Goal: Check status: Check status

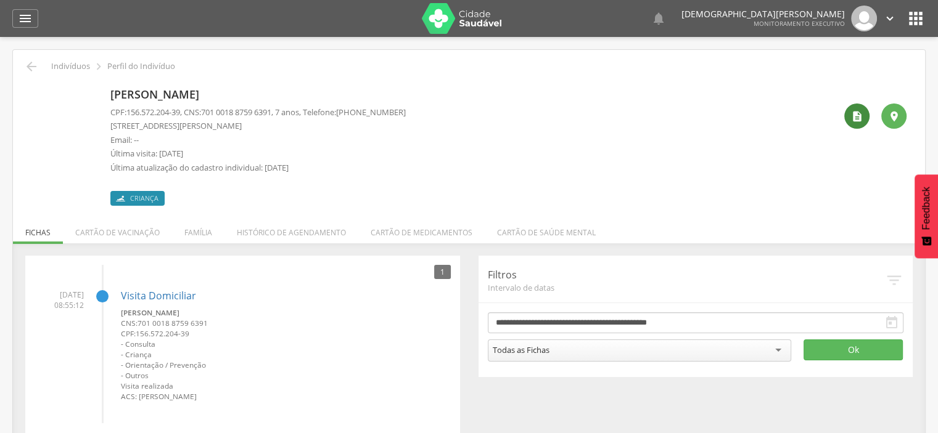
click at [863, 112] on div "" at bounding box center [856, 116] width 25 height 25
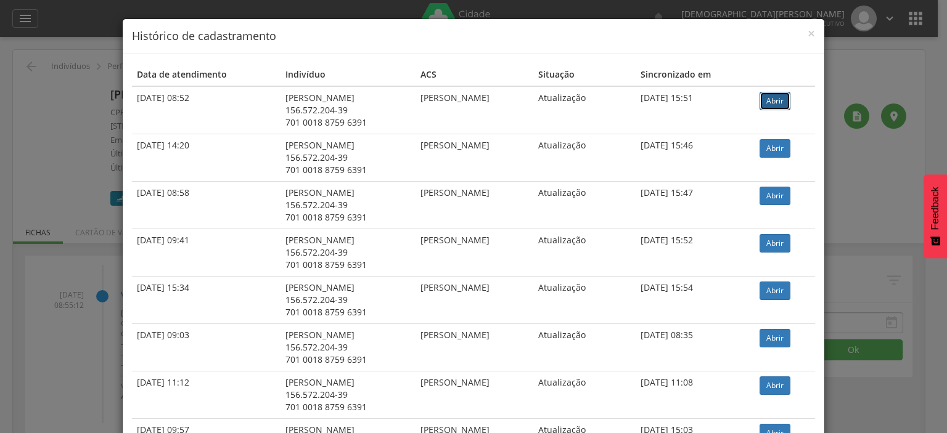
click at [787, 101] on link "Abrir" at bounding box center [775, 101] width 31 height 18
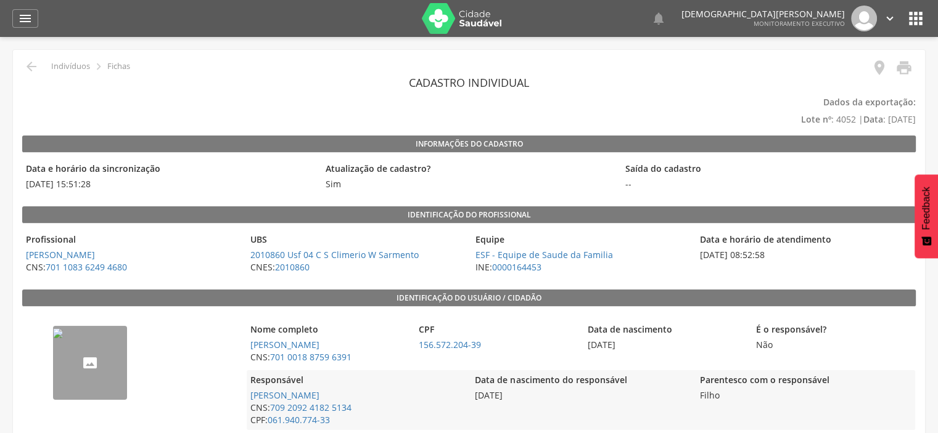
click at [63, 338] on img "--" at bounding box center [58, 334] width 10 height 10
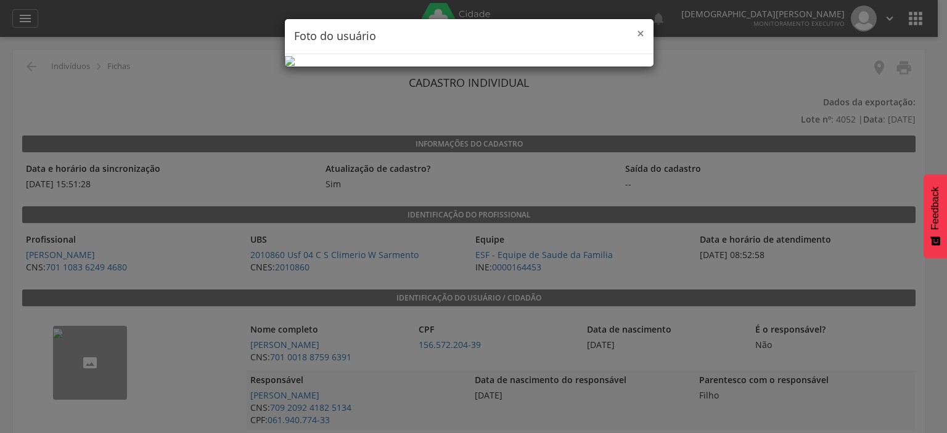
click at [637, 34] on span "×" at bounding box center [640, 33] width 7 height 17
